Goal: Information Seeking & Learning: Find contact information

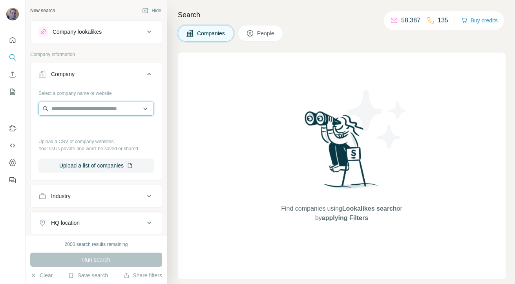
click at [100, 110] on input "text" at bounding box center [95, 109] width 115 height 14
paste input "**********"
type input "**********"
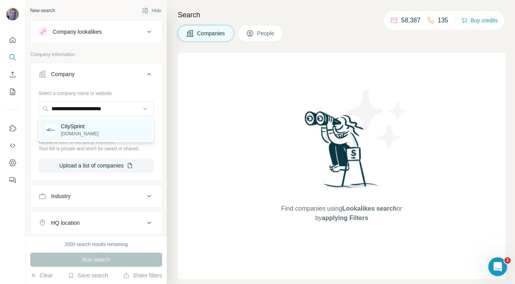
click at [102, 131] on div "CitySprint [DOMAIN_NAME]" at bounding box center [96, 129] width 112 height 21
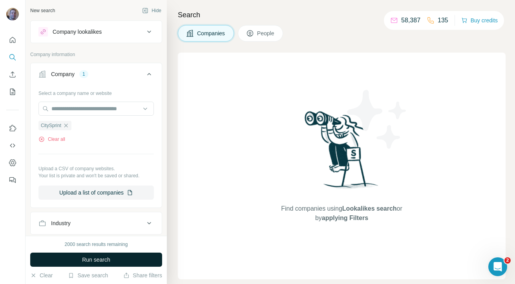
click at [93, 258] on span "Run search" at bounding box center [96, 260] width 28 height 8
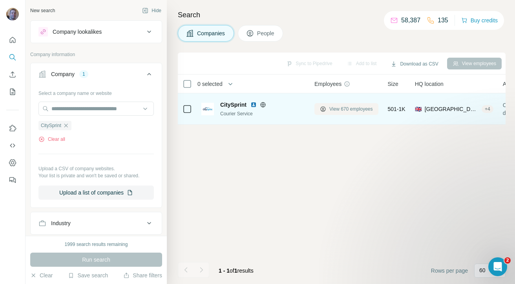
click at [354, 110] on span "View 670 employees" at bounding box center [351, 109] width 44 height 7
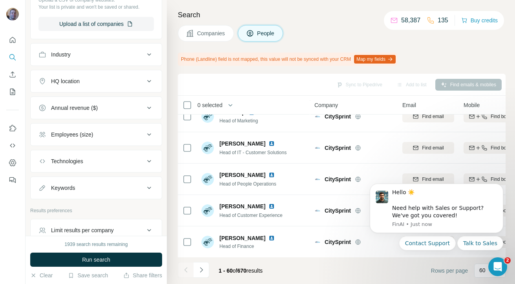
scroll to position [320, 0]
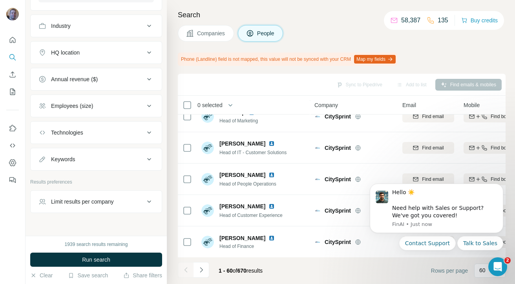
click at [106, 107] on div "Employees (size)" at bounding box center [91, 106] width 106 height 8
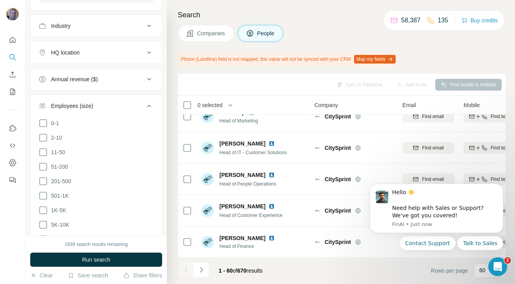
click at [106, 107] on div "Employees (size)" at bounding box center [91, 106] width 106 height 8
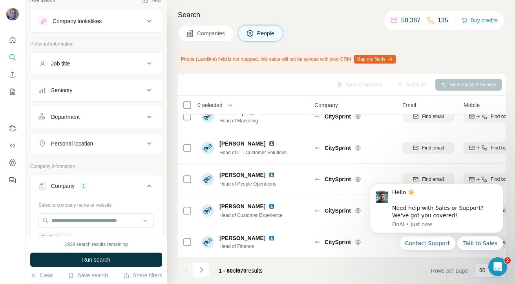
scroll to position [0, 0]
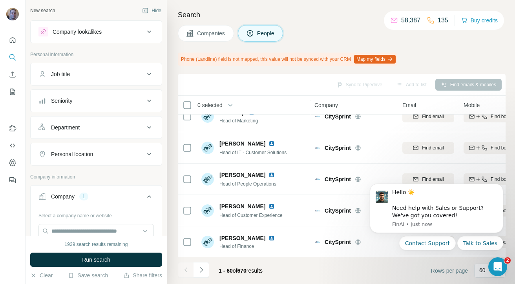
click at [106, 38] on button "Company lookalikes" at bounding box center [96, 31] width 131 height 19
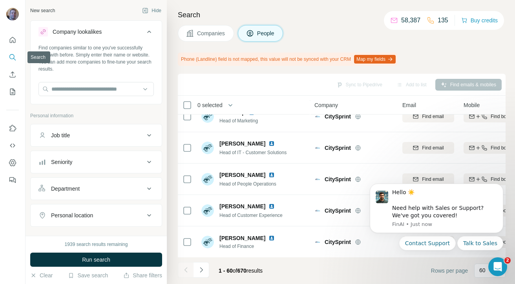
click at [16, 55] on button "Search" at bounding box center [12, 57] width 13 height 14
click at [37, 278] on button "Clear" at bounding box center [41, 276] width 22 height 8
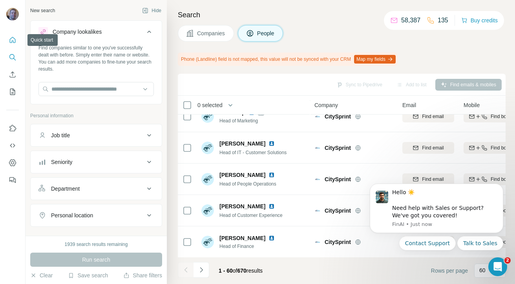
click at [9, 40] on icon "Quick start" at bounding box center [13, 40] width 8 height 8
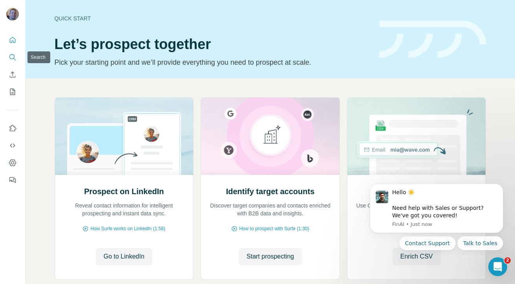
click at [11, 54] on icon "Search" at bounding box center [11, 56] width 5 height 5
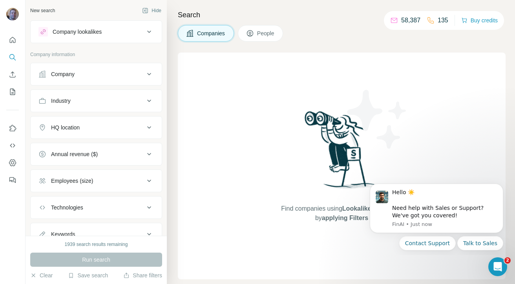
click at [84, 73] on div "Company" at bounding box center [91, 74] width 106 height 8
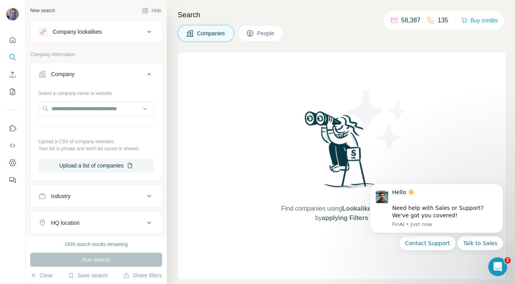
click at [151, 77] on icon at bounding box center [149, 74] width 9 height 9
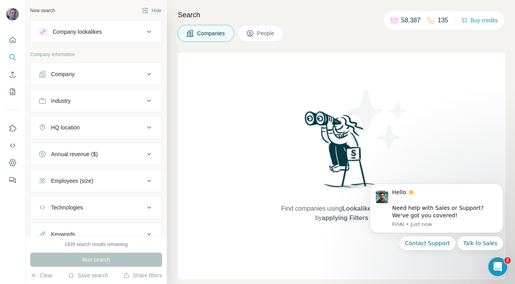
scroll to position [32, 0]
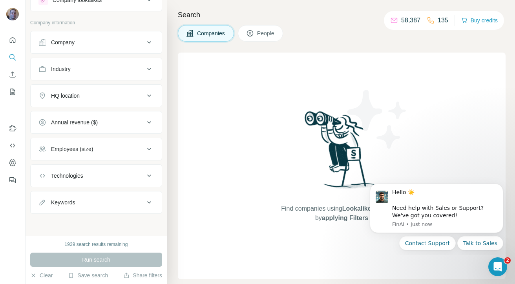
click at [266, 36] on span "People" at bounding box center [266, 33] width 18 height 8
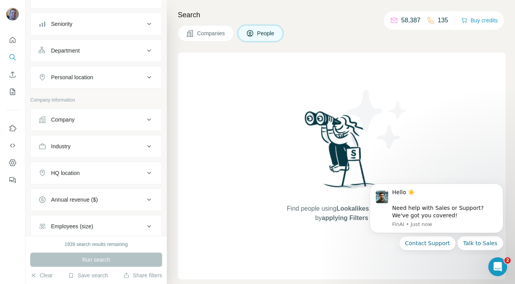
scroll to position [90, 0]
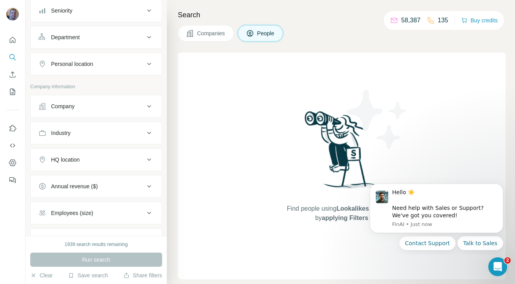
click at [98, 111] on button "Company" at bounding box center [96, 106] width 131 height 19
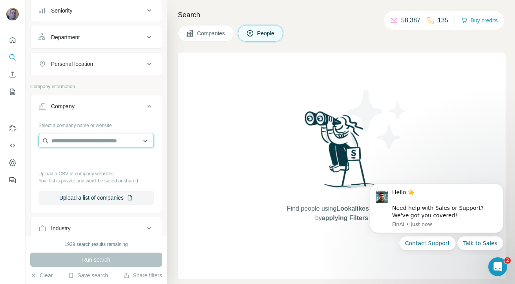
click at [97, 139] on input "text" at bounding box center [95, 141] width 115 height 14
paste input "**********"
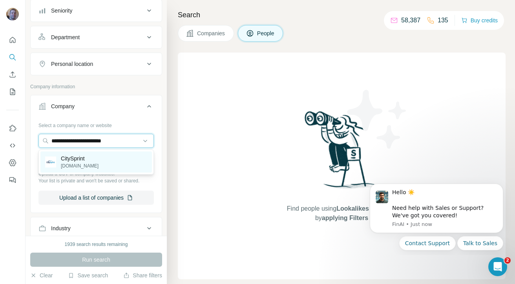
type input "**********"
click at [102, 168] on div "CitySprint [DOMAIN_NAME]" at bounding box center [96, 162] width 112 height 21
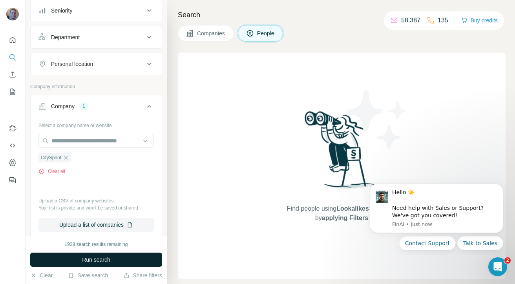
click at [106, 257] on span "Run search" at bounding box center [96, 260] width 28 height 8
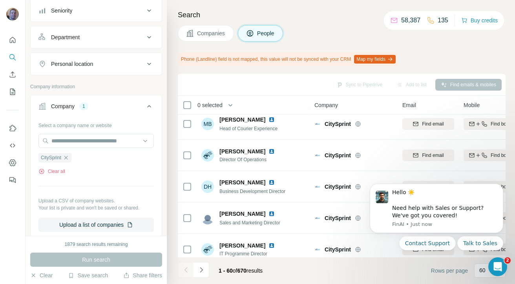
scroll to position [578, 0]
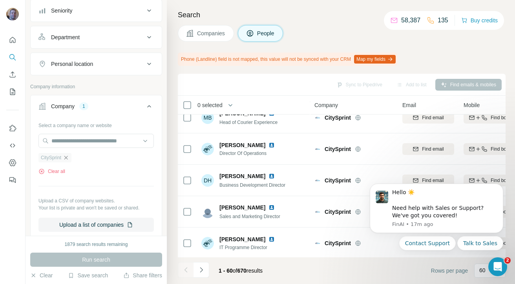
click at [68, 157] on icon "button" at bounding box center [66, 158] width 4 height 4
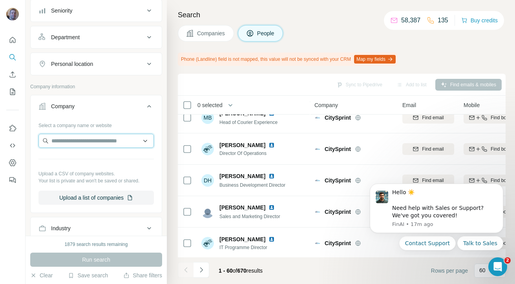
click at [68, 140] on input "text" at bounding box center [95, 141] width 115 height 14
paste input "**********"
type input "**********"
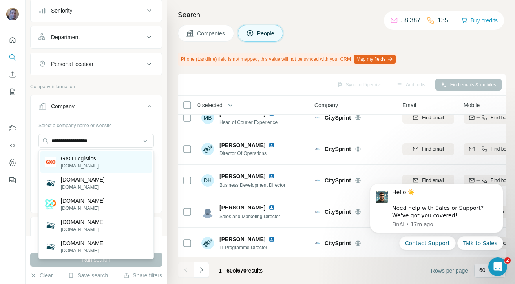
click at [98, 163] on div "GXO Logistics [DOMAIN_NAME]" at bounding box center [96, 162] width 112 height 21
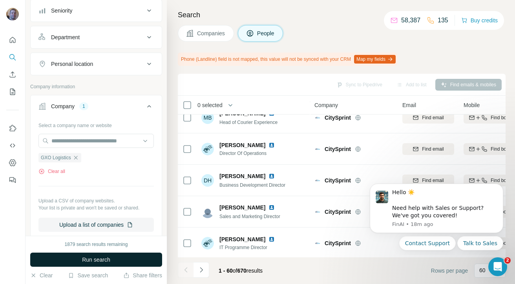
click at [104, 259] on span "Run search" at bounding box center [96, 260] width 28 height 8
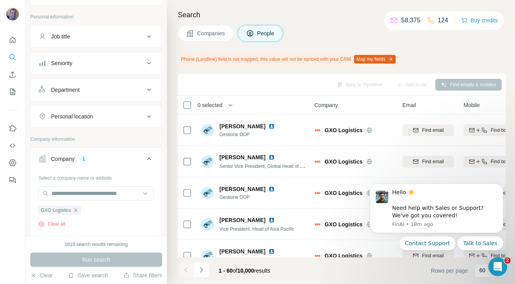
scroll to position [30, 0]
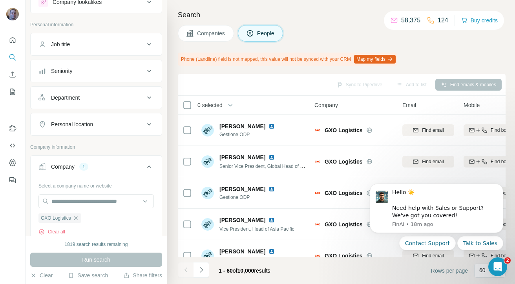
click at [103, 69] on div "Seniority" at bounding box center [91, 71] width 106 height 8
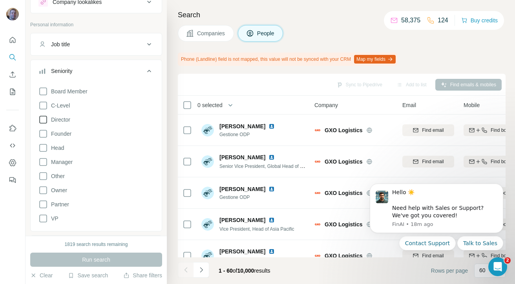
click at [44, 119] on icon at bounding box center [42, 119] width 9 height 9
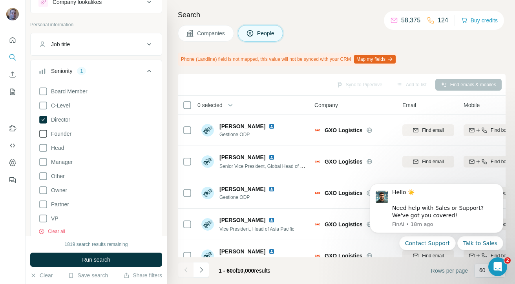
click at [44, 133] on icon at bounding box center [42, 133] width 9 height 9
click at [43, 125] on div "Board Member C-Level Director Founder Head Manager Other Owner Partner VP Clear…" at bounding box center [95, 160] width 115 height 152
click at [43, 132] on icon at bounding box center [43, 134] width 8 height 8
click at [42, 150] on icon at bounding box center [42, 147] width 9 height 9
click at [42, 157] on icon at bounding box center [42, 161] width 9 height 9
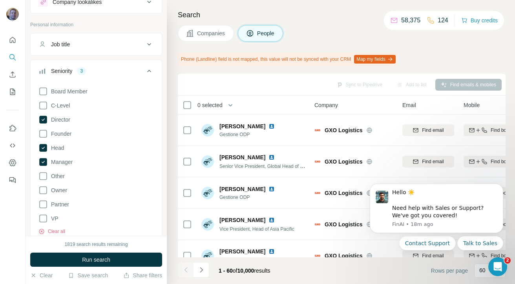
click at [86, 45] on div "Job title" at bounding box center [91, 44] width 106 height 8
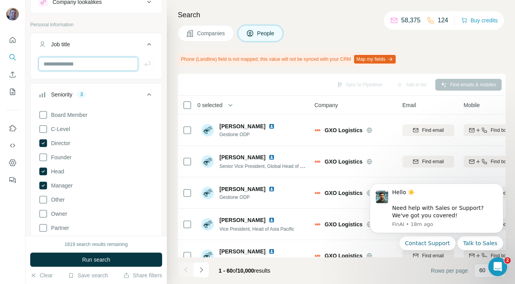
click at [85, 64] on input "text" at bounding box center [88, 64] width 100 height 14
type input "*********"
click at [145, 66] on icon "button" at bounding box center [148, 64] width 8 height 8
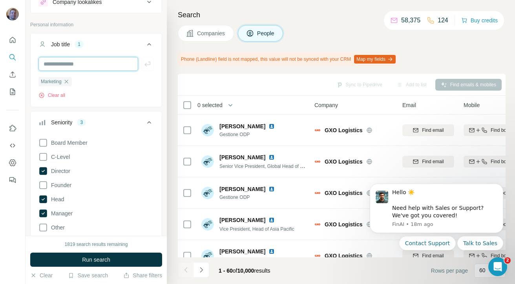
click at [117, 64] on input "text" at bounding box center [88, 64] width 100 height 14
type input "***"
type input "*****"
type input "***"
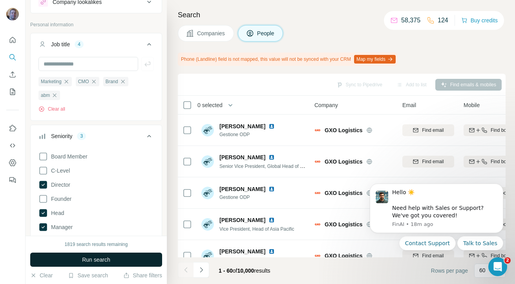
click at [101, 264] on button "Run search" at bounding box center [96, 260] width 132 height 14
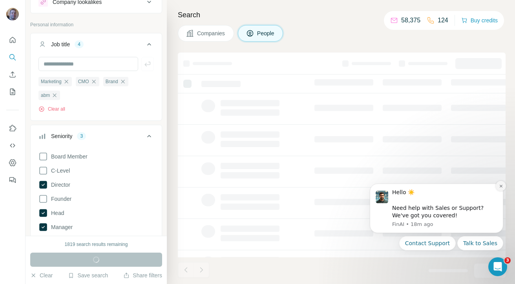
click at [501, 187] on icon "Dismiss notification" at bounding box center [501, 186] width 4 height 4
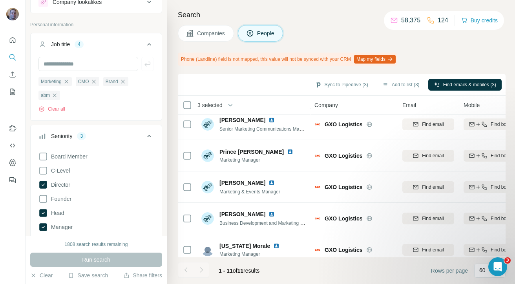
scroll to position [203, 0]
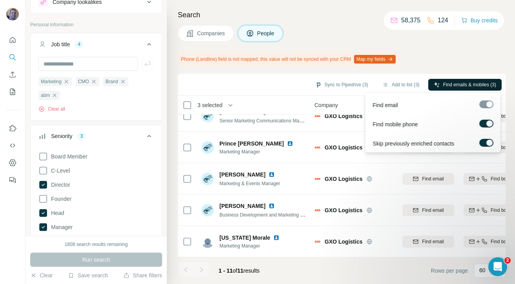
click at [456, 80] on button "Find emails & mobiles (3)" at bounding box center [464, 85] width 73 height 12
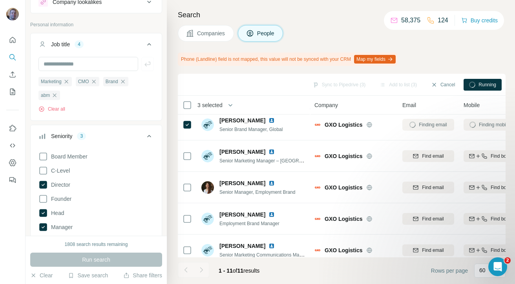
scroll to position [0, 0]
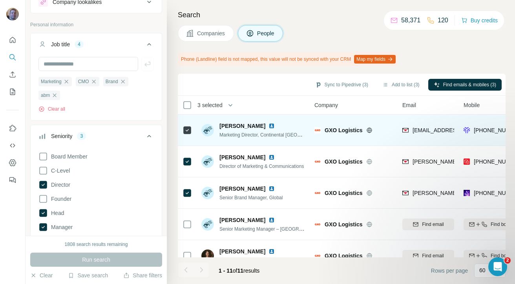
drag, startPoint x: 267, startPoint y: 125, endPoint x: 221, endPoint y: 127, distance: 46.8
click at [221, 127] on div "[PERSON_NAME]" at bounding box center [263, 126] width 86 height 8
copy span "[PERSON_NAME]"
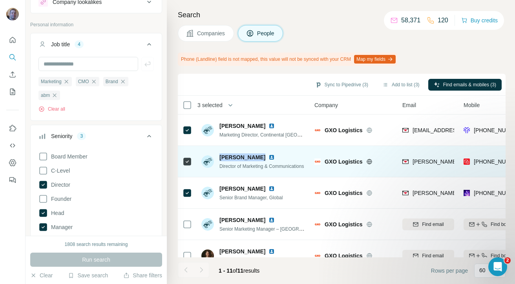
drag, startPoint x: 262, startPoint y: 157, endPoint x: 219, endPoint y: 157, distance: 42.4
click at [219, 157] on div "[PERSON_NAME] Director of Marketing & Communications" at bounding box center [252, 162] width 102 height 16
copy span "[PERSON_NAME]"
click at [269, 157] on img at bounding box center [272, 157] width 6 height 6
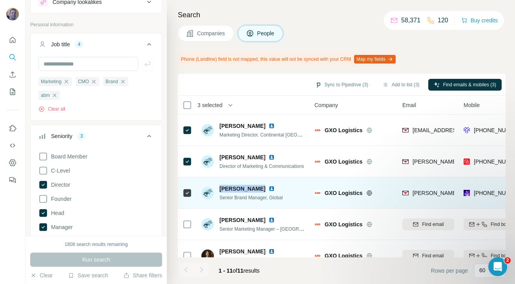
drag, startPoint x: 263, startPoint y: 188, endPoint x: 218, endPoint y: 189, distance: 45.6
click at [218, 189] on div "[PERSON_NAME] Senior Brand Manager, Global" at bounding box center [241, 193] width 81 height 16
copy span "[PERSON_NAME]"
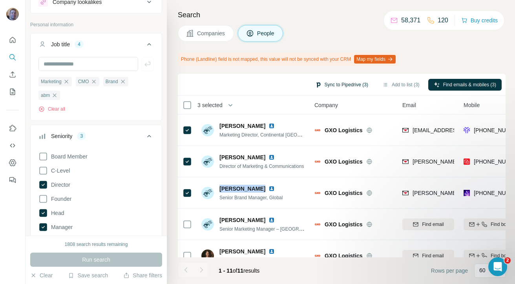
click at [338, 83] on button "Sync to Pipedrive (3)" at bounding box center [342, 85] width 64 height 12
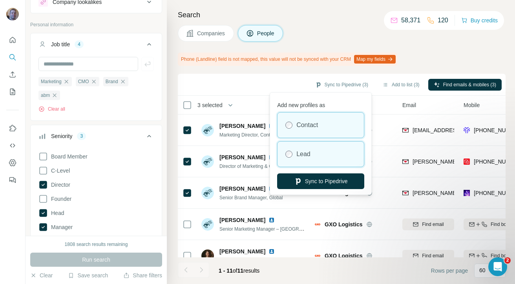
click at [305, 162] on div "Lead" at bounding box center [321, 154] width 86 height 25
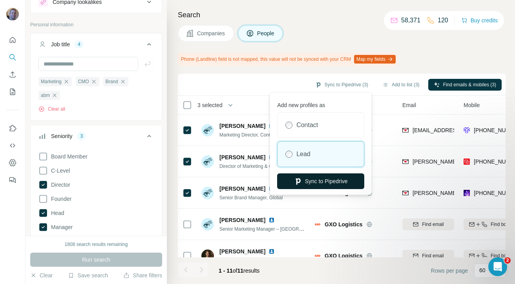
click at [313, 179] on button "Sync to Pipedrive" at bounding box center [320, 182] width 87 height 16
